Goal: Task Accomplishment & Management: Complete application form

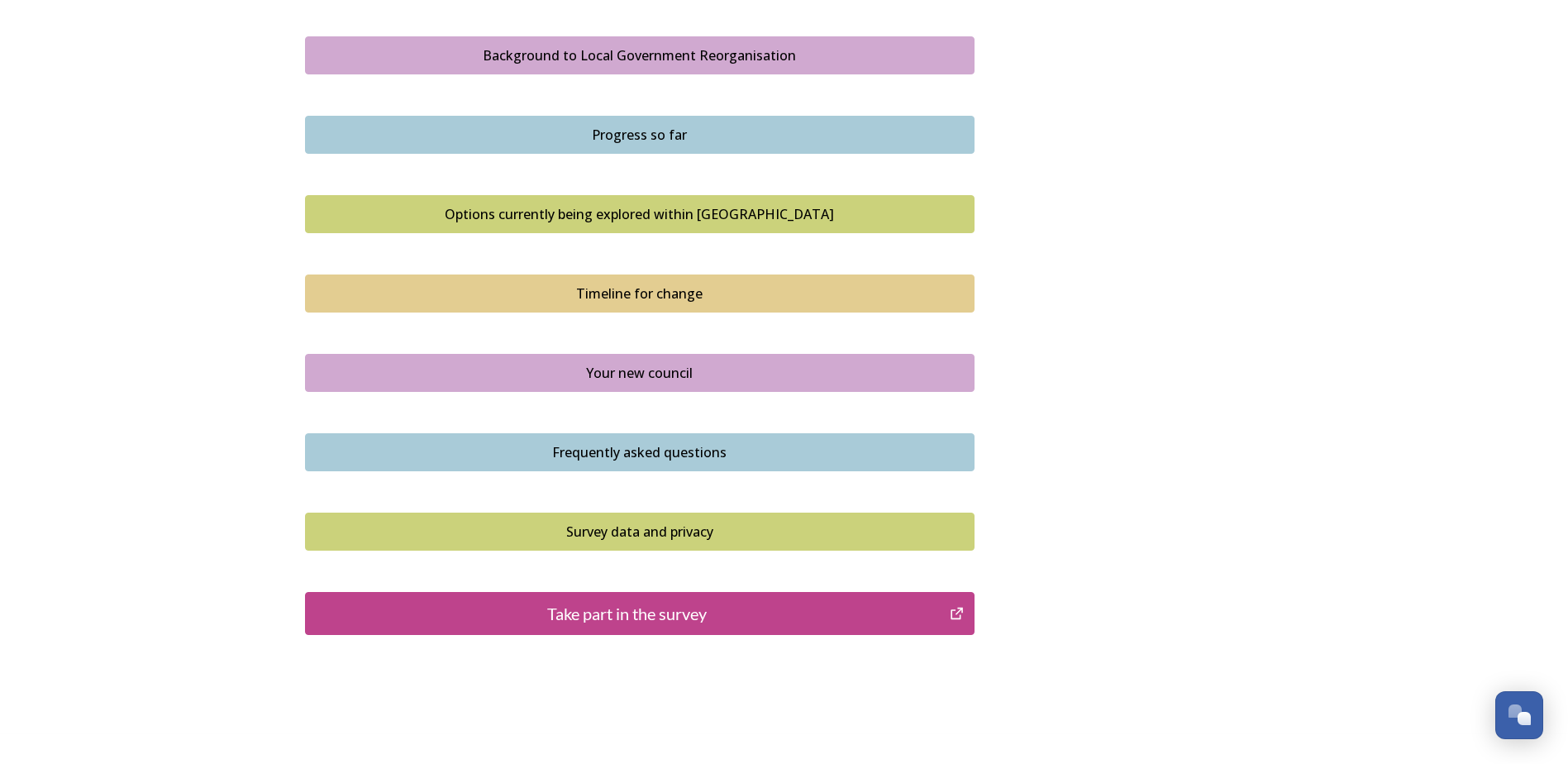
scroll to position [992, 0]
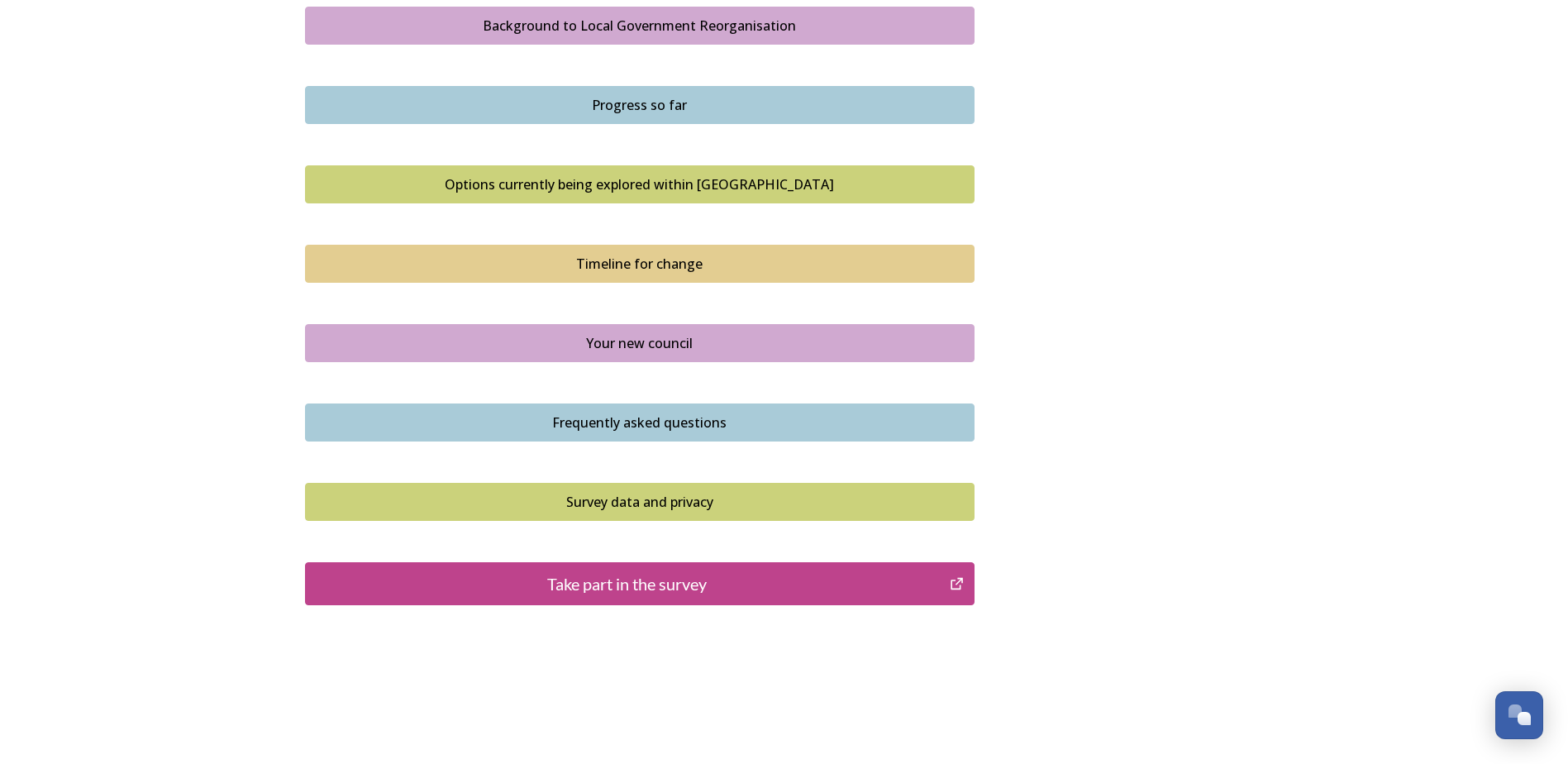
click at [691, 582] on div "Take part in the survey" at bounding box center [628, 583] width 628 height 25
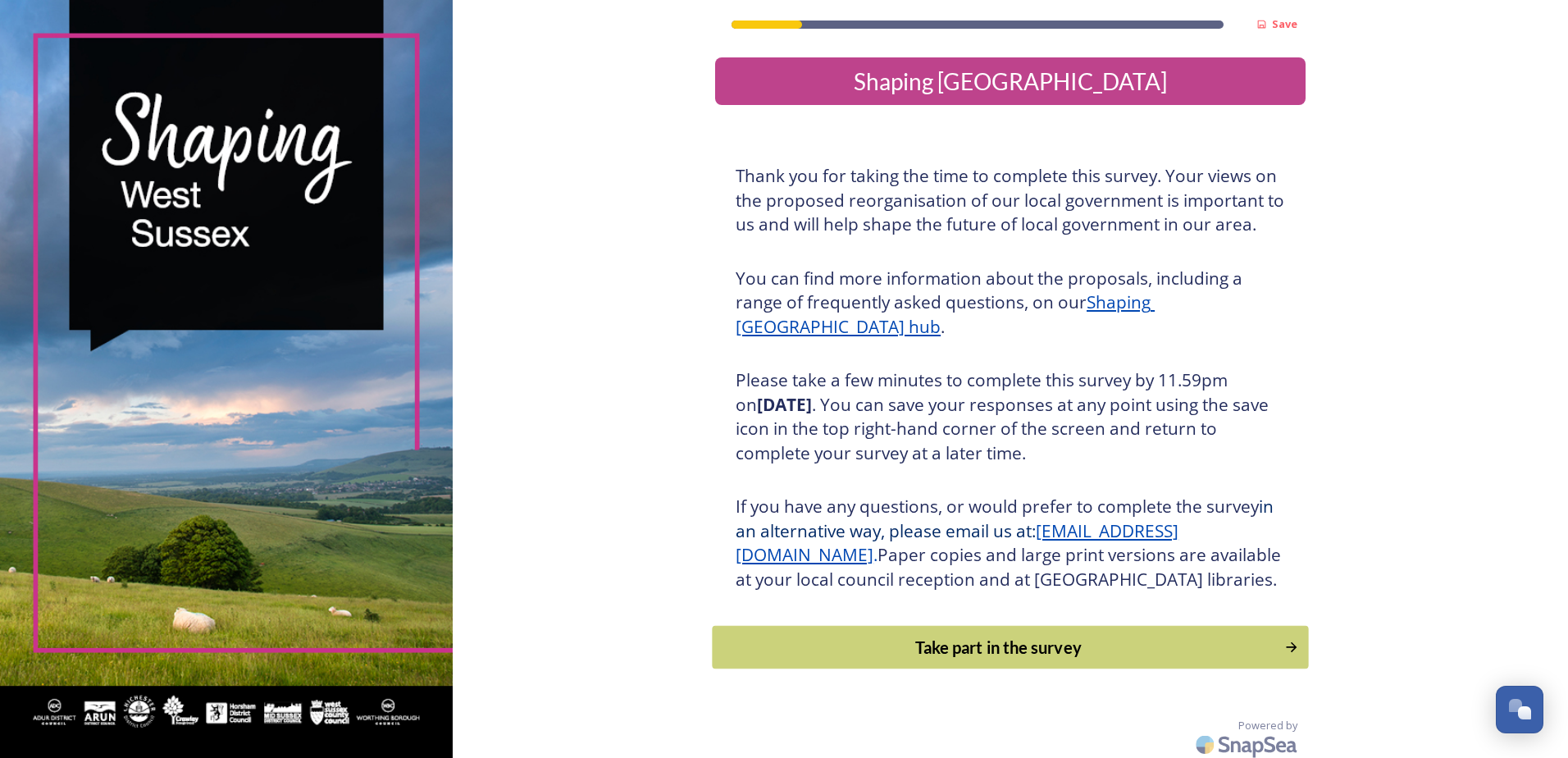
click at [945, 660] on div "Take part in the survey" at bounding box center [999, 647] width 554 height 25
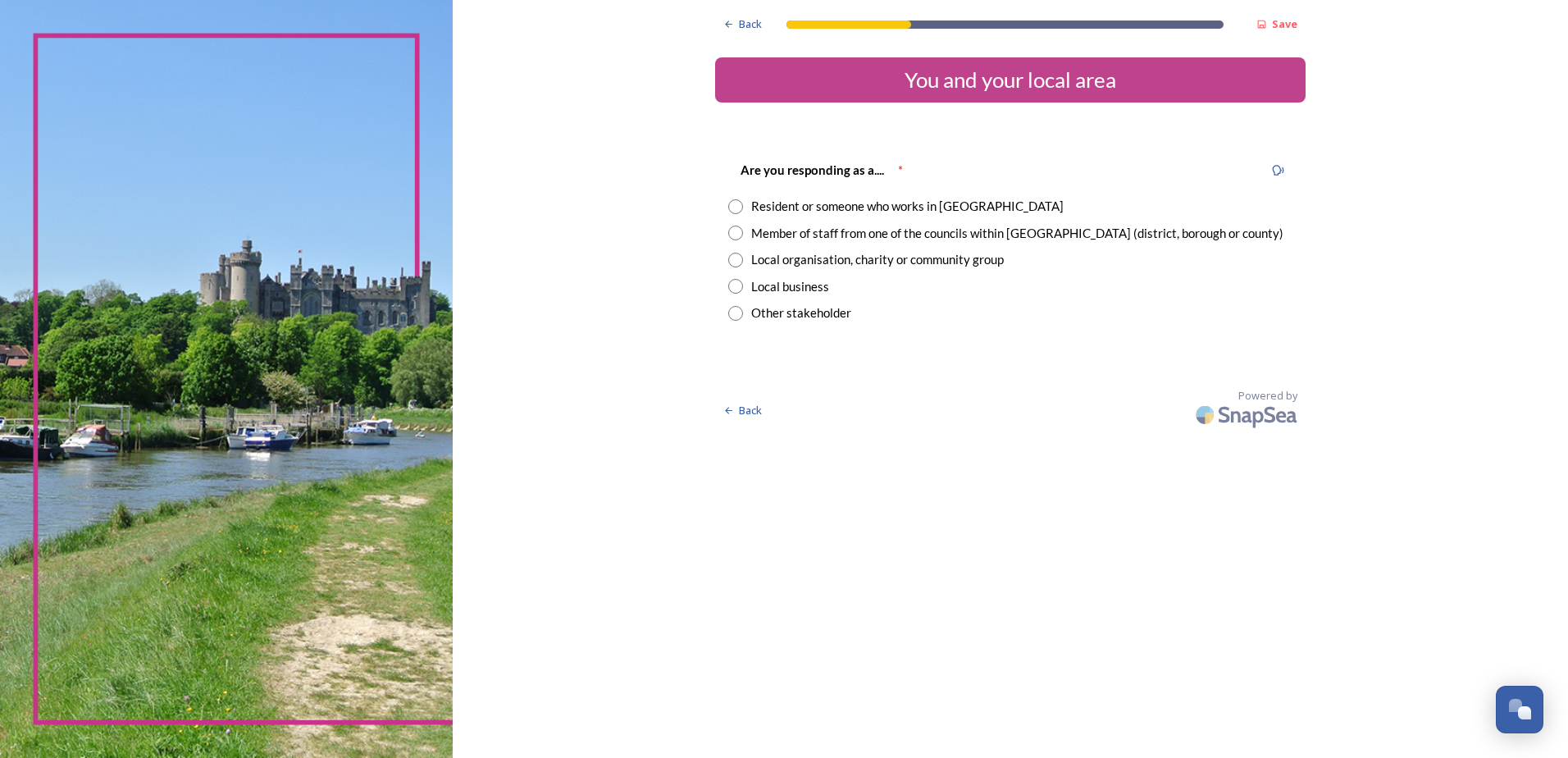
click at [737, 206] on input "radio" at bounding box center [735, 206] width 15 height 15
radio input "true"
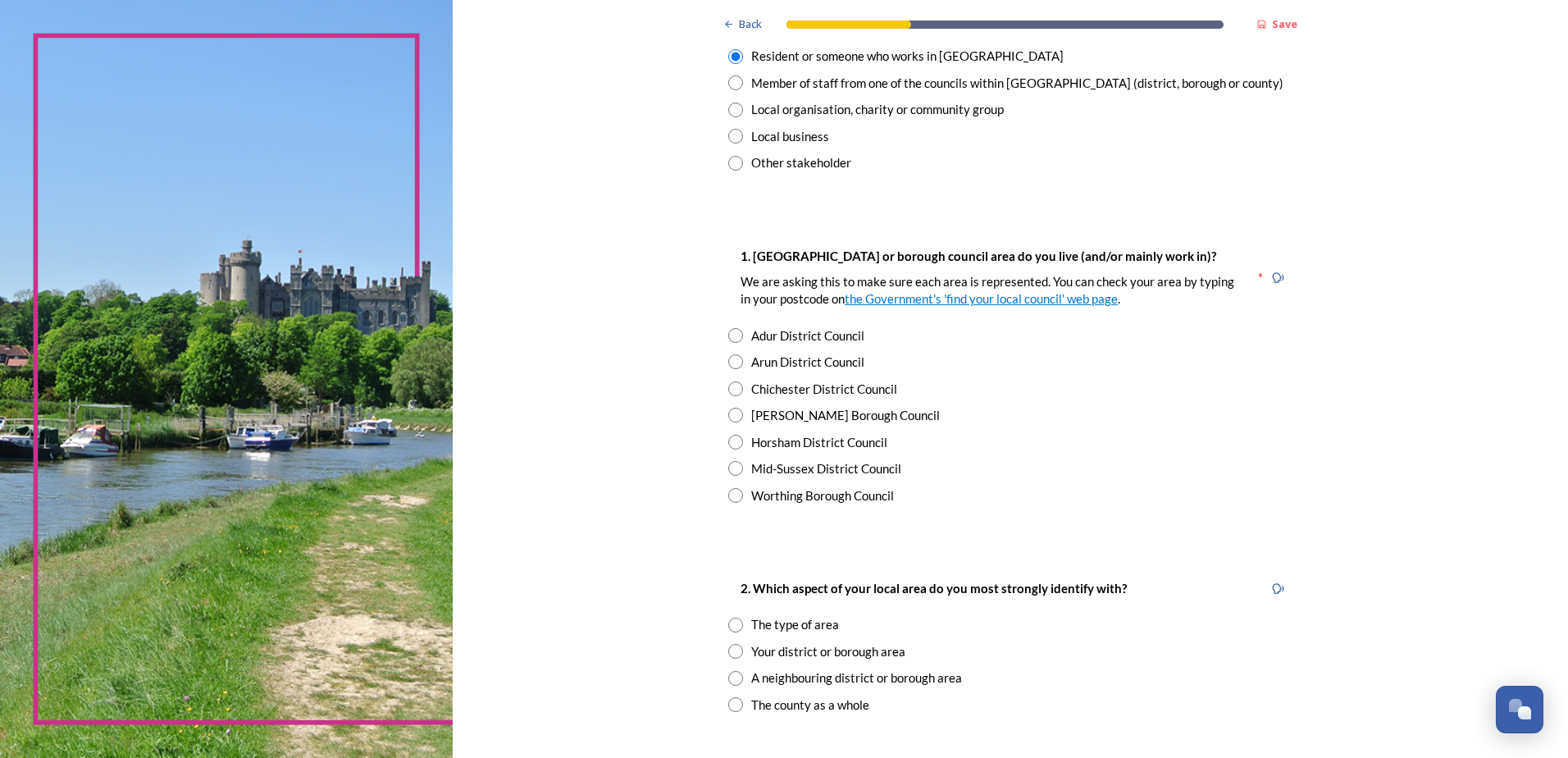
scroll to position [164, 0]
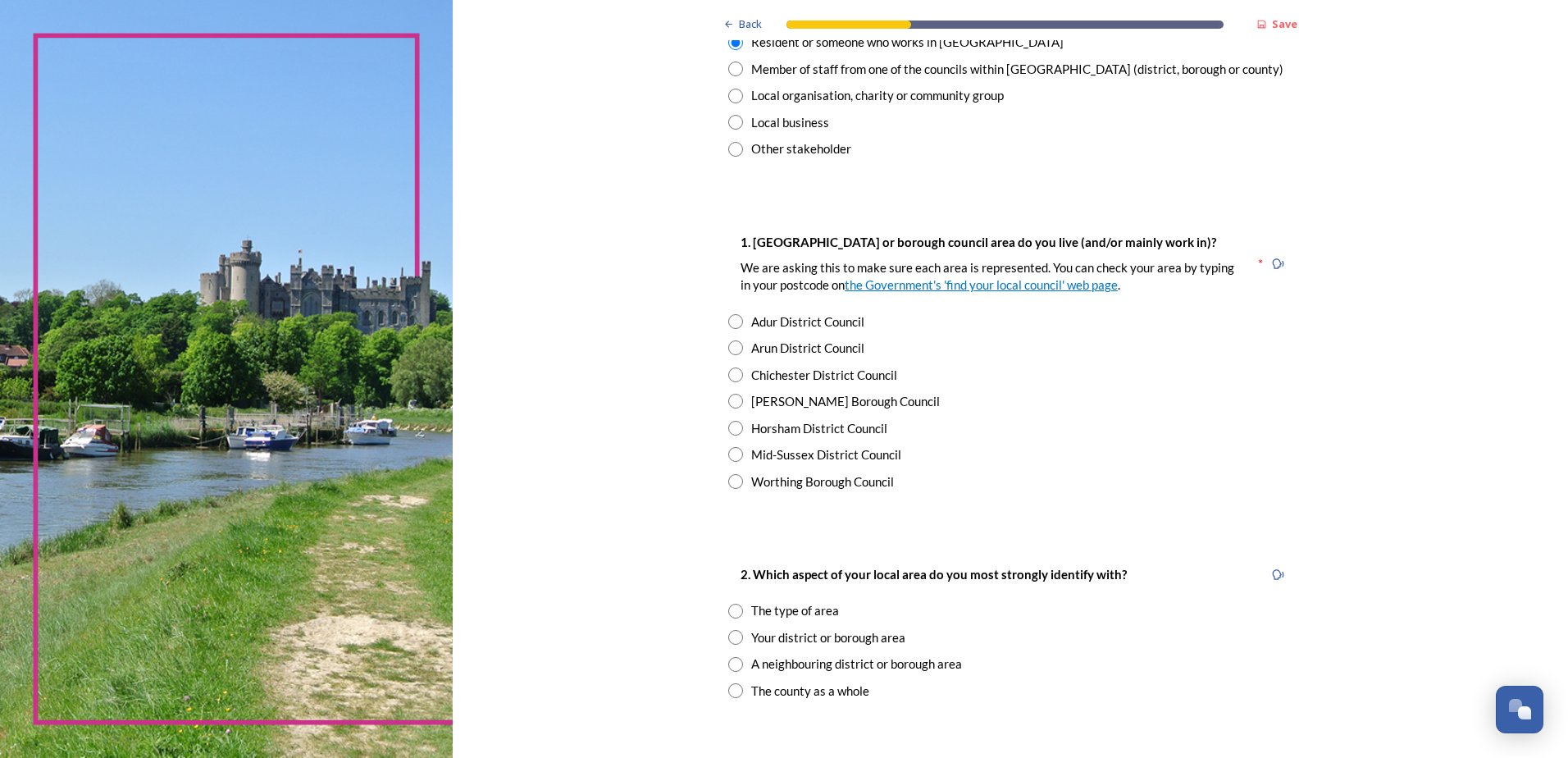
click at [730, 451] on input "radio" at bounding box center [735, 454] width 15 height 15
radio input "true"
